Goal: Task Accomplishment & Management: Manage account settings

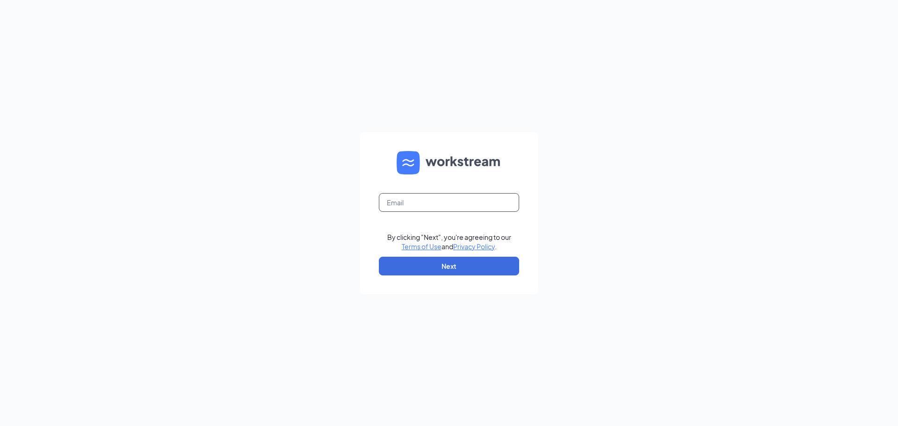
click at [446, 200] on input "text" at bounding box center [449, 202] width 140 height 19
type input "[PERSON_NAME][EMAIL_ADDRESS][DOMAIN_NAME]"
click at [456, 264] on button "Next" at bounding box center [449, 266] width 140 height 19
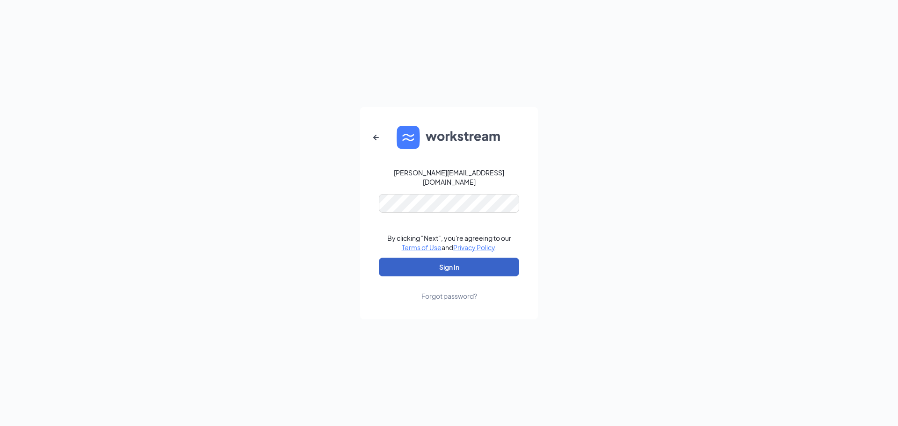
click at [449, 260] on button "Sign In" at bounding box center [449, 267] width 140 height 19
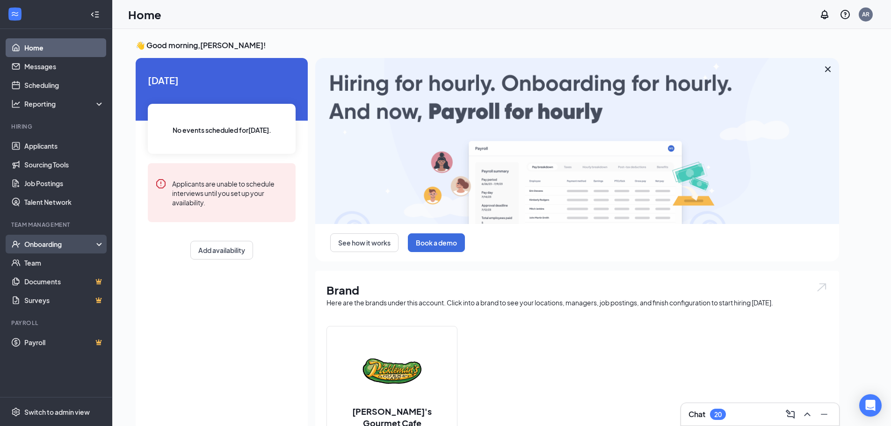
click at [45, 246] on div "Onboarding" at bounding box center [60, 243] width 72 height 9
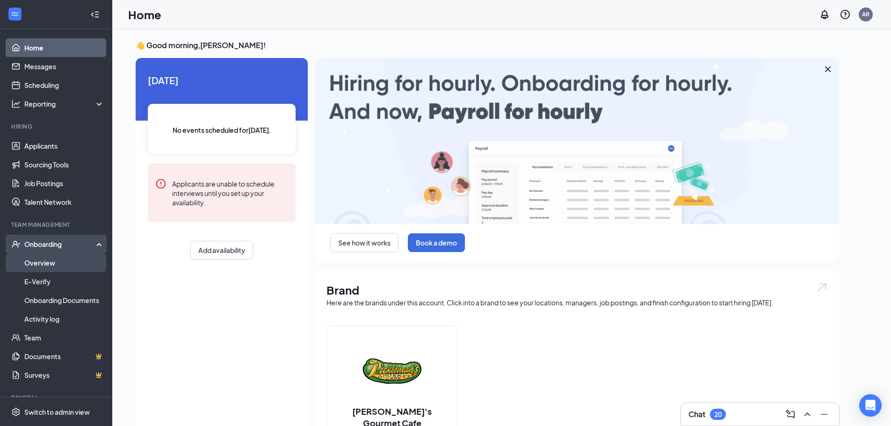
click at [54, 263] on link "Overview" at bounding box center [64, 262] width 80 height 19
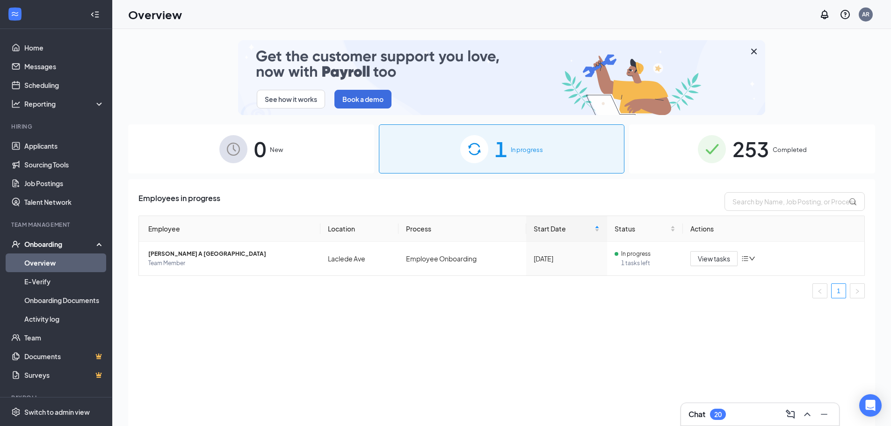
click at [692, 166] on div "253 Completed" at bounding box center [752, 148] width 246 height 49
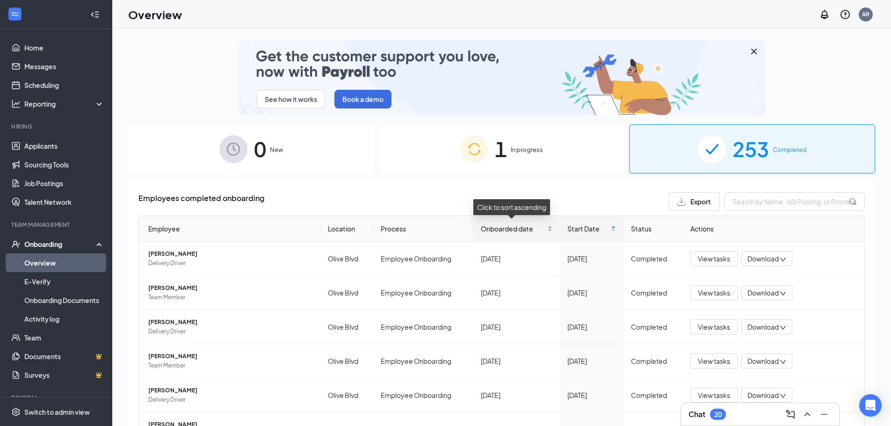
click at [536, 226] on span "Onboarded date" at bounding box center [513, 229] width 65 height 10
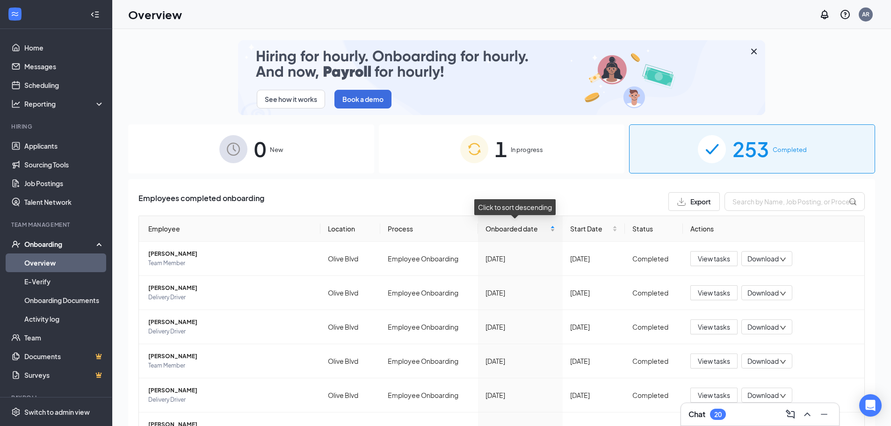
click at [538, 229] on span "Onboarded date" at bounding box center [516, 229] width 63 height 10
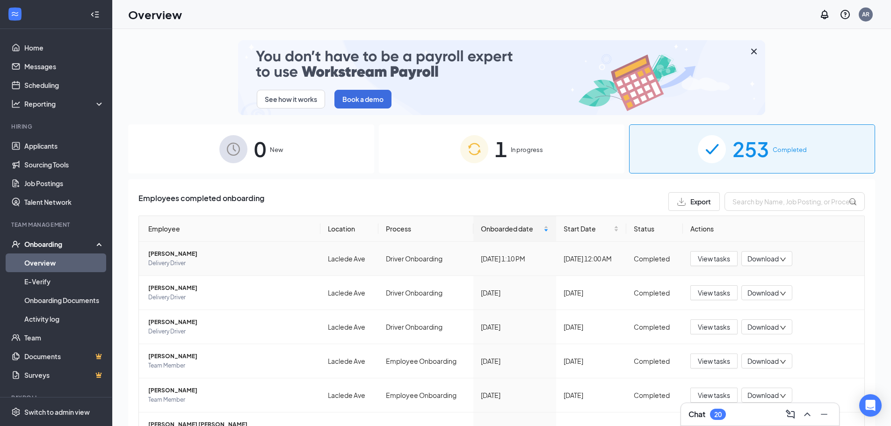
click at [190, 255] on span "[PERSON_NAME]" at bounding box center [230, 253] width 165 height 9
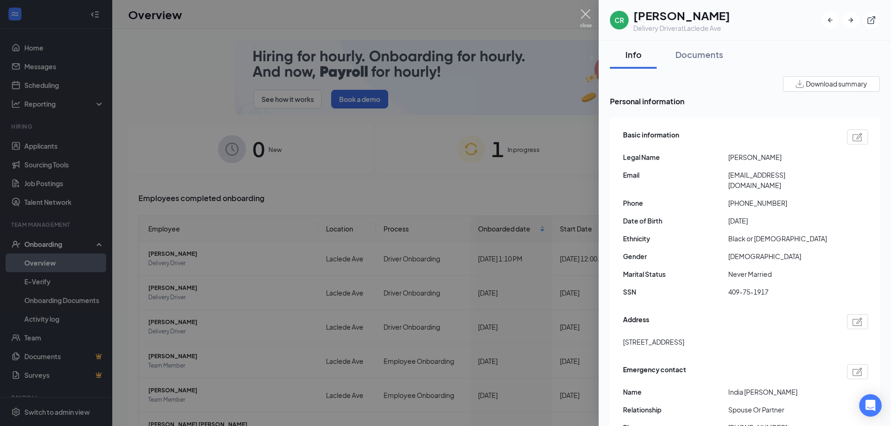
click at [581, 19] on img at bounding box center [586, 18] width 12 height 18
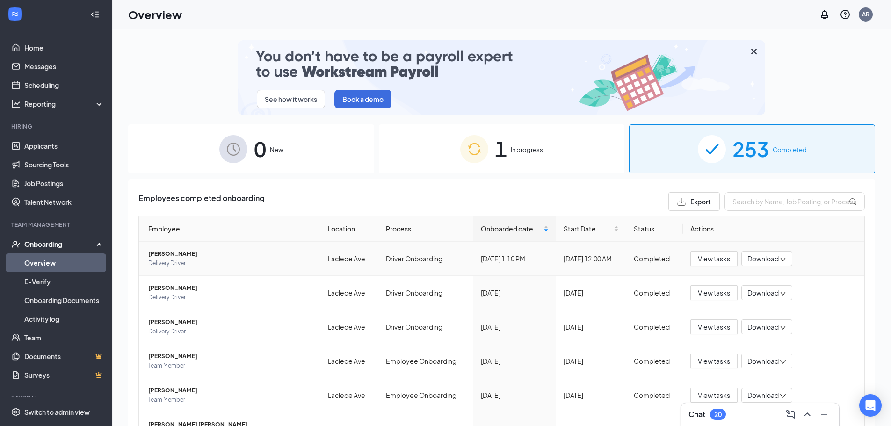
click at [217, 262] on span "Delivery Driver" at bounding box center [230, 263] width 165 height 9
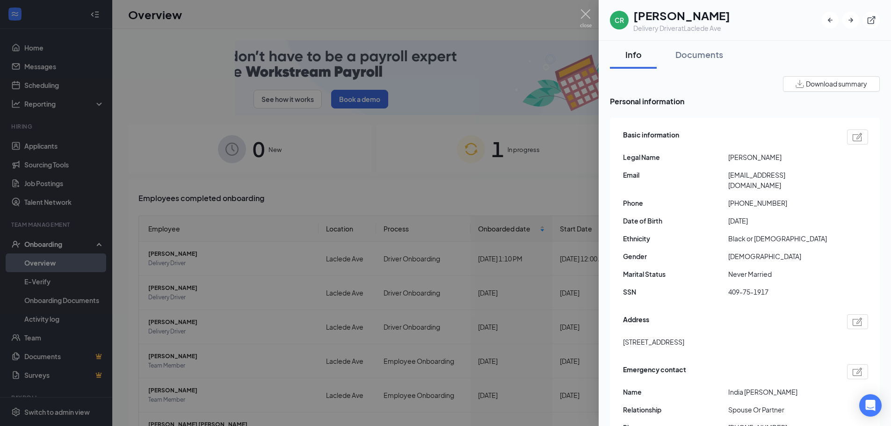
click at [591, 13] on img at bounding box center [586, 18] width 12 height 18
